Goal: Task Accomplishment & Management: Use online tool/utility

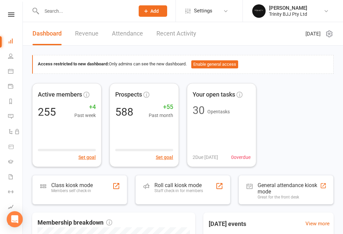
click at [10, 87] on icon at bounding box center [10, 85] width 5 height 5
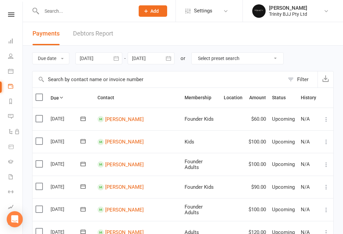
click at [8, 39] on icon at bounding box center [10, 40] width 5 height 5
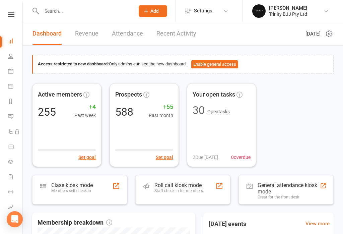
click at [91, 39] on link "Revenue" at bounding box center [86, 33] width 23 height 23
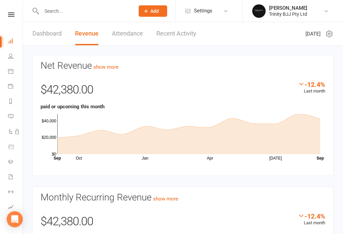
click at [10, 71] on icon at bounding box center [10, 70] width 5 height 5
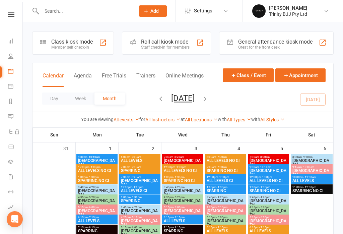
click at [67, 40] on div "Class kiosk mode" at bounding box center [72, 42] width 42 height 6
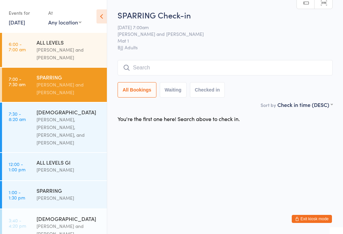
click at [324, 67] on input "search" at bounding box center [225, 67] width 215 height 15
click at [100, 90] on div "[PERSON_NAME] and [PERSON_NAME]" at bounding box center [69, 88] width 65 height 15
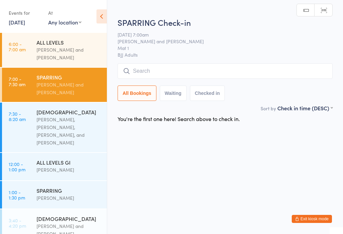
click at [73, 144] on div "[DEMOGRAPHIC_DATA] [PERSON_NAME], [PERSON_NAME], [PERSON_NAME], and [PERSON_NAM…" at bounding box center [72, 127] width 70 height 50
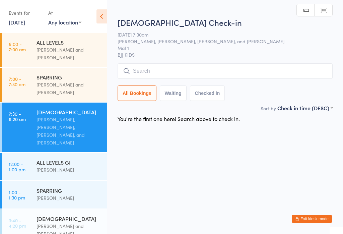
click at [298, 78] on input "search" at bounding box center [225, 70] width 215 height 15
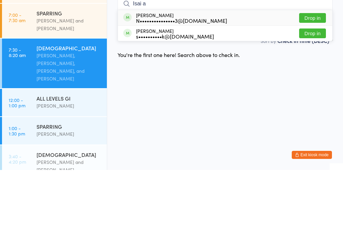
type input "Isai a h"
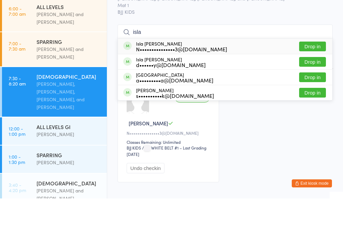
type input "isla"
click at [208, 82] on div "N•••••••••••••••3@[DOMAIN_NAME]" at bounding box center [181, 84] width 91 height 5
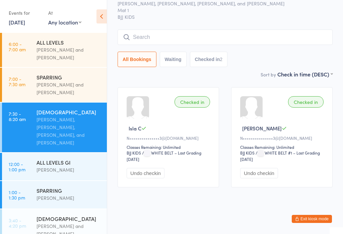
click at [137, 39] on input "search" at bounding box center [225, 36] width 215 height 15
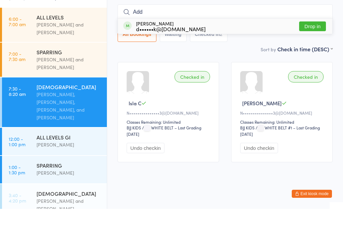
type input "Add"
click at [161, 51] on div "d••••••k@[DOMAIN_NAME]" at bounding box center [171, 53] width 70 height 5
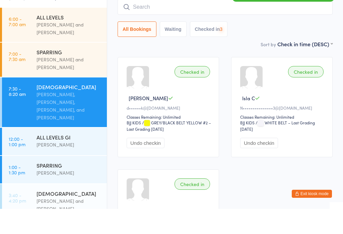
click at [218, 50] on main "[DEMOGRAPHIC_DATA] Check-in [DATE] 7:30am [PERSON_NAME], [PERSON_NAME], [PERSON…" at bounding box center [225, 137] width 215 height 326
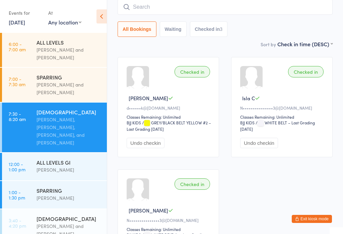
click at [149, 6] on input "search" at bounding box center [225, 6] width 215 height 15
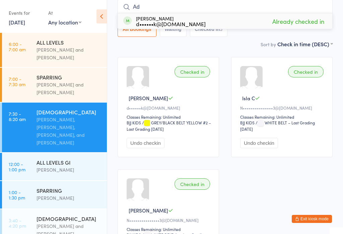
type input "A"
type input "Ind"
click at [320, 20] on button "Drop in" at bounding box center [312, 21] width 27 height 10
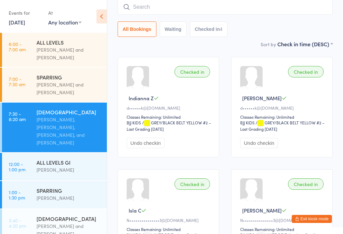
click at [194, 13] on input "search" at bounding box center [225, 6] width 215 height 15
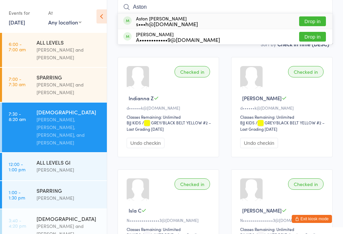
type input "Aston"
click at [312, 22] on button "Drop in" at bounding box center [312, 21] width 27 height 10
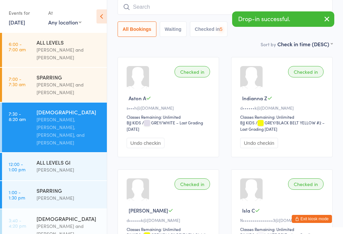
click at [177, 5] on input "search" at bounding box center [225, 6] width 215 height 15
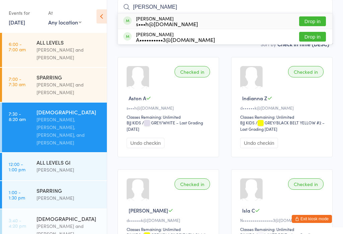
type input "[PERSON_NAME]"
click at [315, 23] on button "Drop in" at bounding box center [312, 21] width 27 height 10
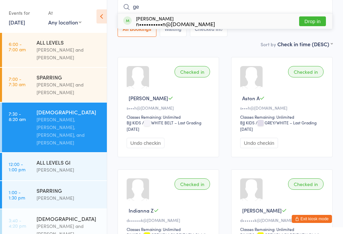
type input "ge"
click at [148, 26] on div "n••••••••••n@[DOMAIN_NAME]" at bounding box center [175, 23] width 79 height 5
